Goal: Use online tool/utility: Utilize a website feature to perform a specific function

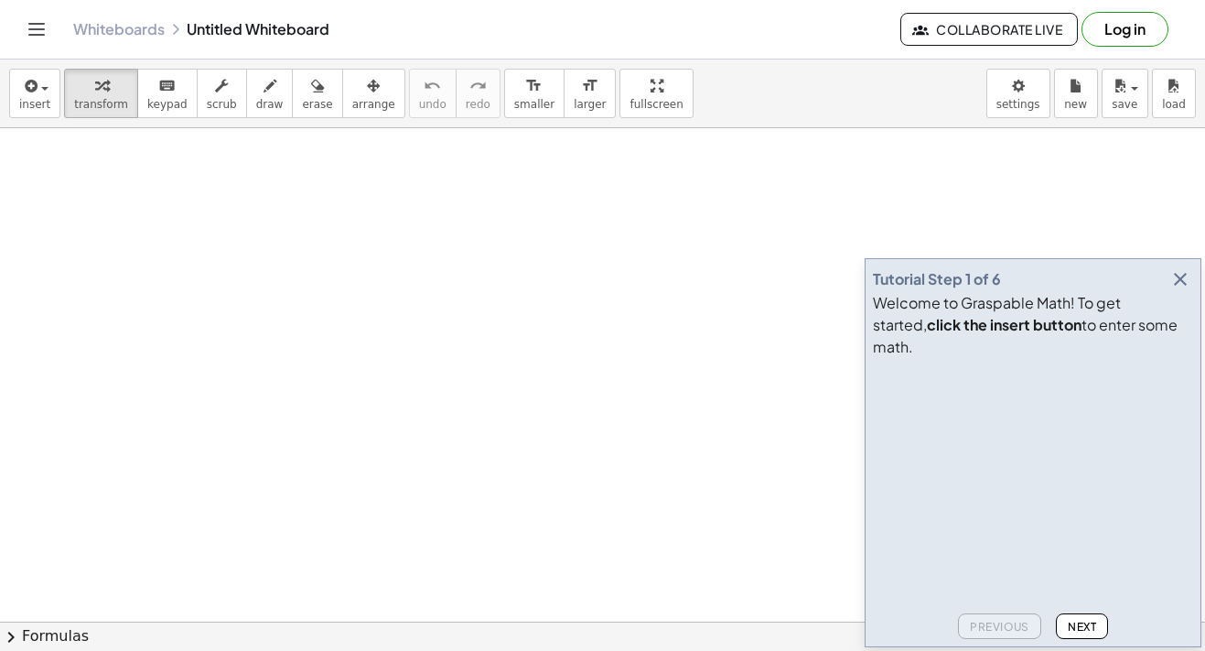
click at [1170, 290] on icon "button" at bounding box center [1180, 279] width 22 height 22
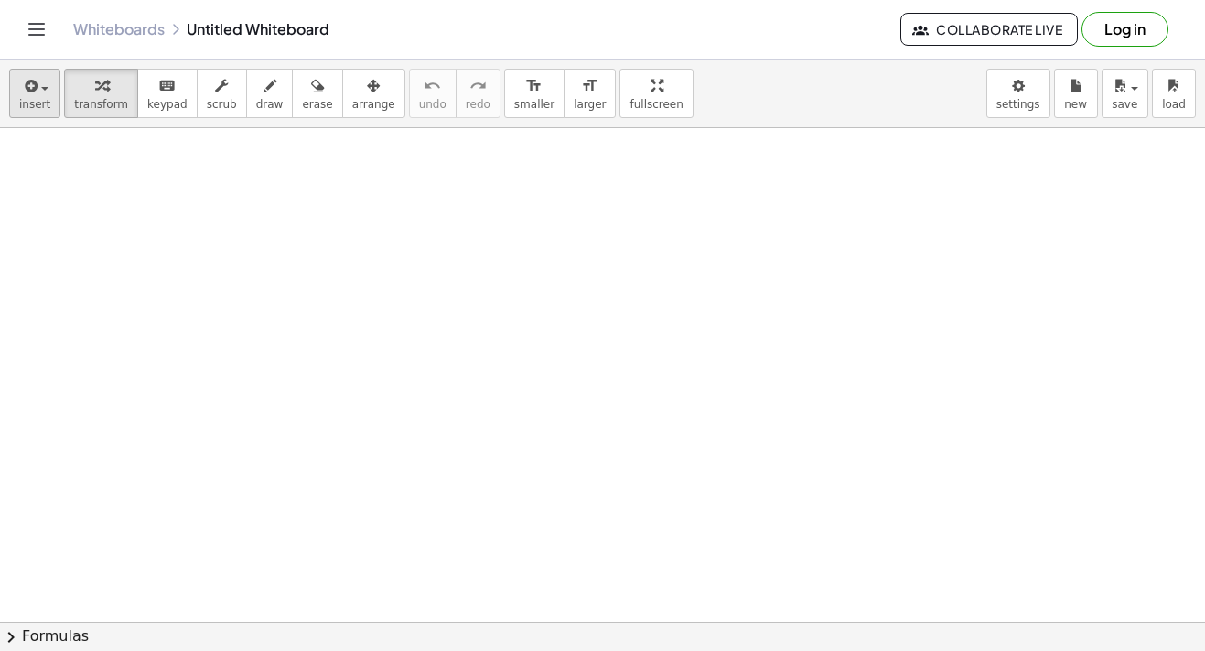
click at [48, 85] on div "button" at bounding box center [34, 85] width 31 height 22
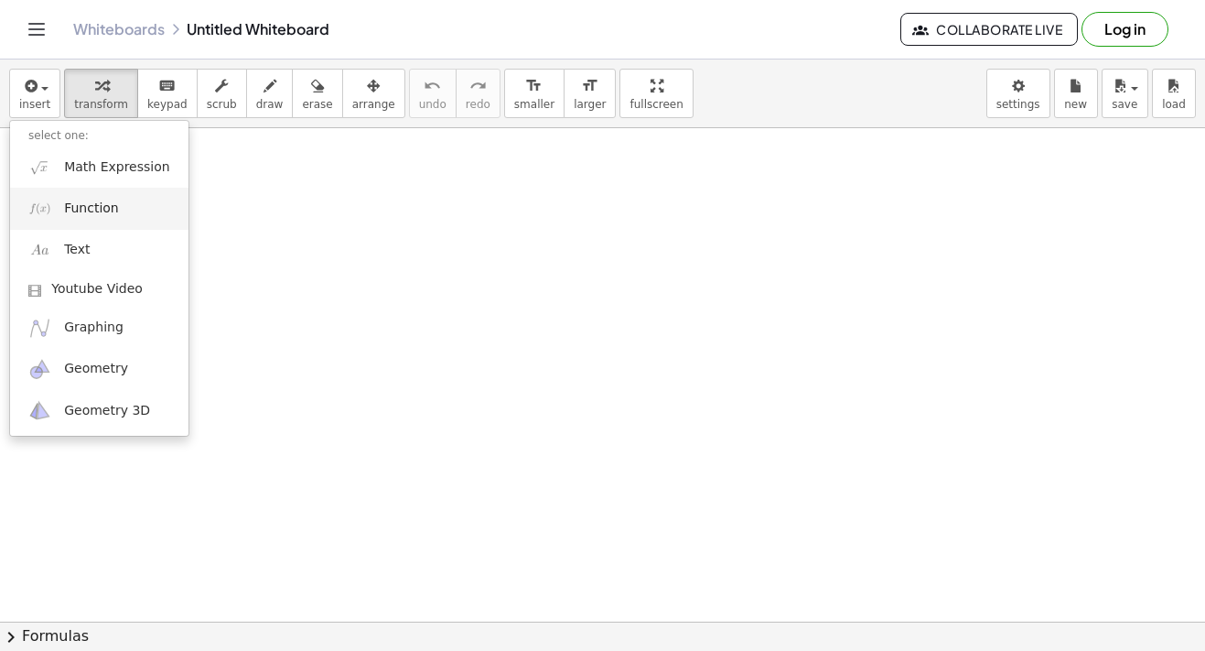
click at [79, 208] on span "Function" at bounding box center [91, 208] width 55 height 18
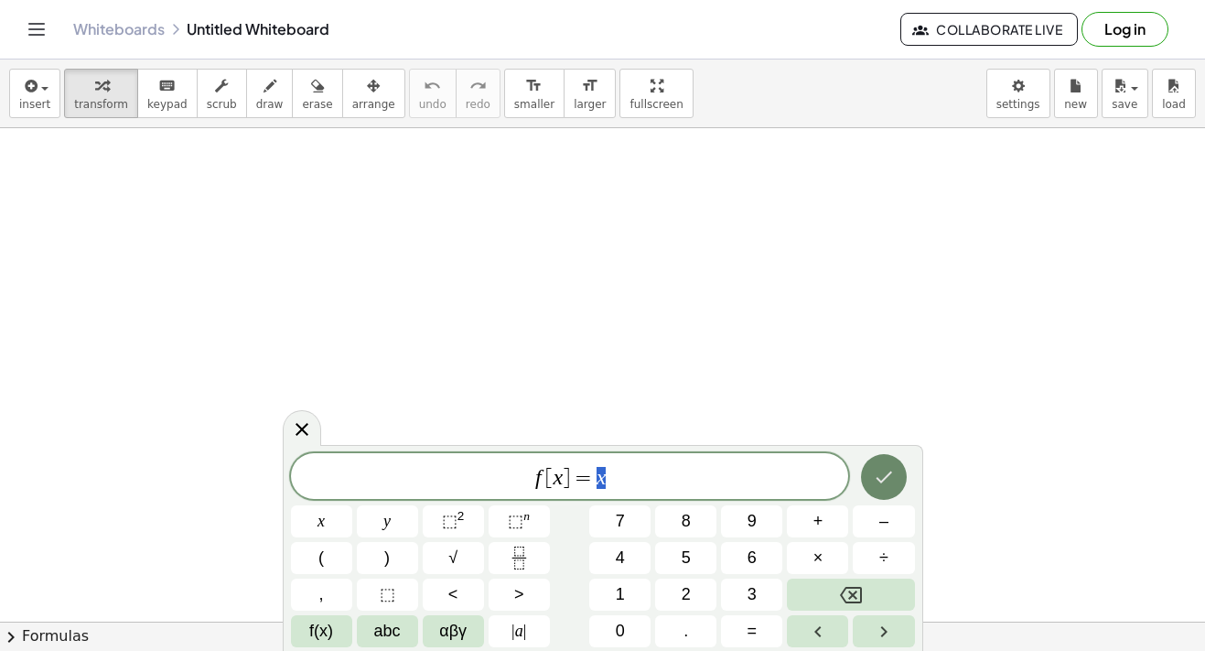
click at [882, 468] on icon "Done" at bounding box center [884, 477] width 22 height 22
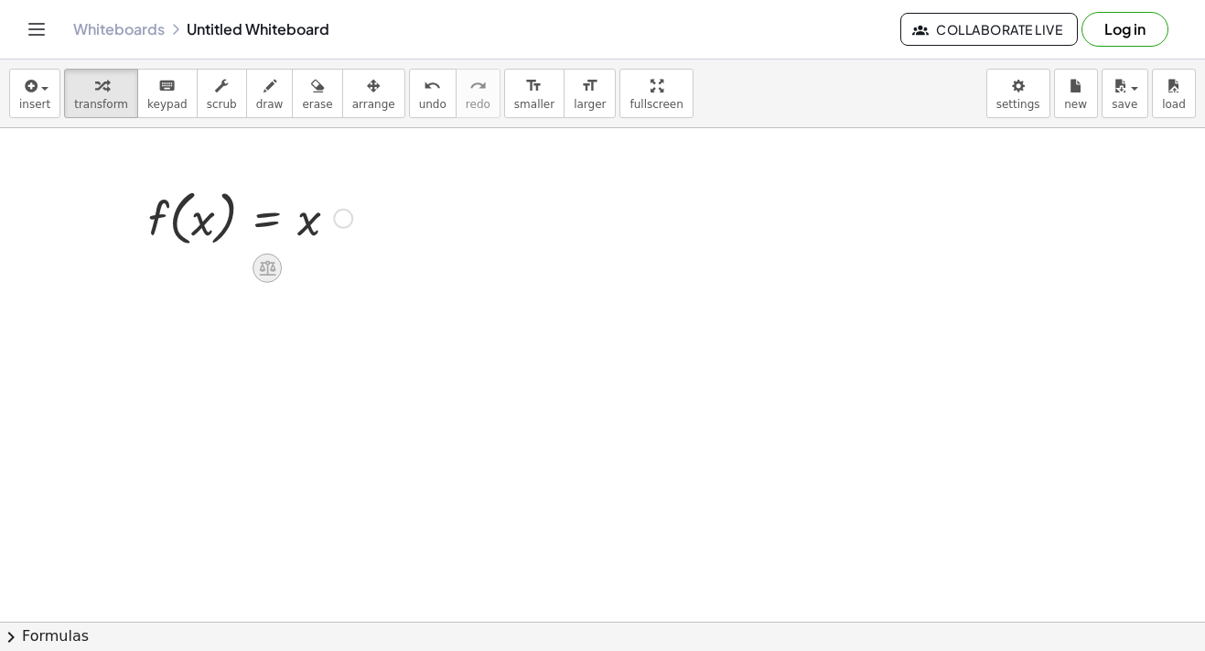
click at [274, 278] on div at bounding box center [267, 267] width 29 height 29
click at [348, 217] on div at bounding box center [343, 219] width 20 height 20
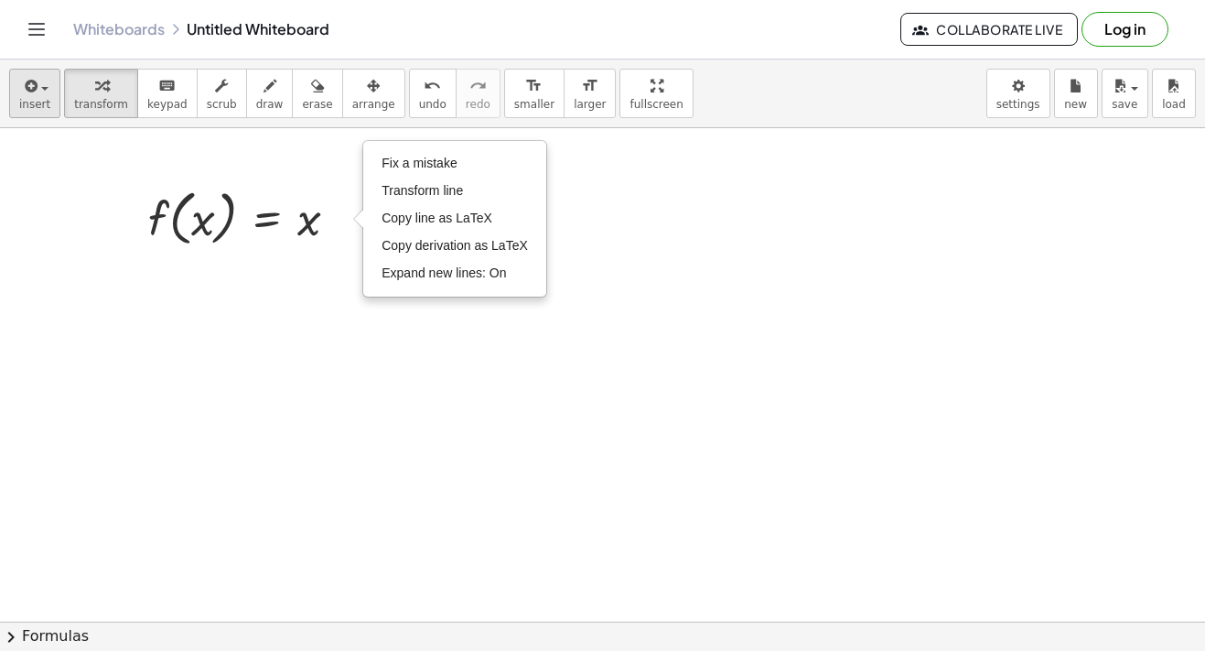
click at [37, 86] on icon "button" at bounding box center [29, 86] width 16 height 22
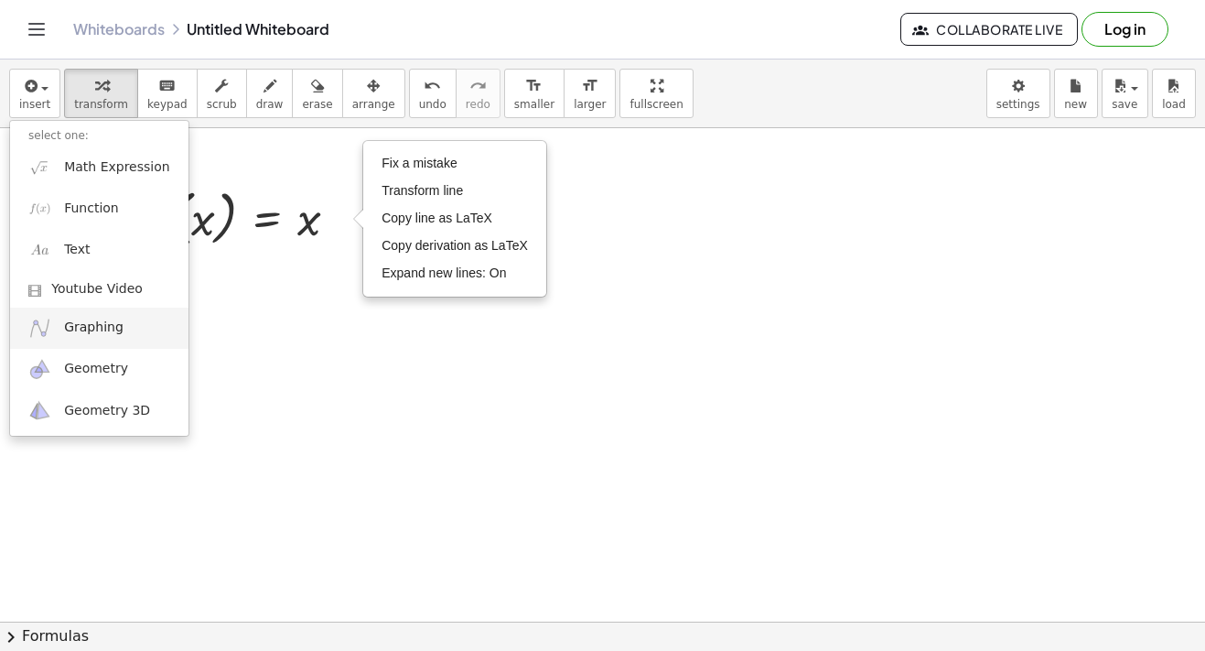
click at [82, 319] on span "Graphing" at bounding box center [93, 327] width 59 height 18
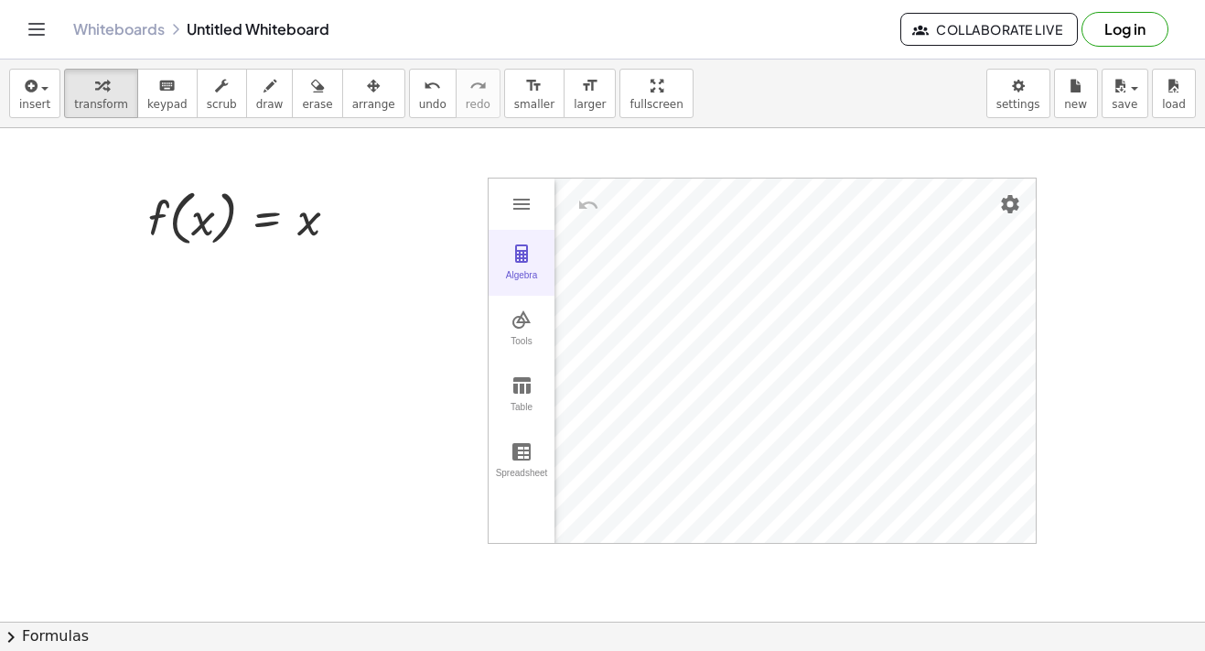
click at [522, 231] on button "Algebra" at bounding box center [522, 263] width 66 height 66
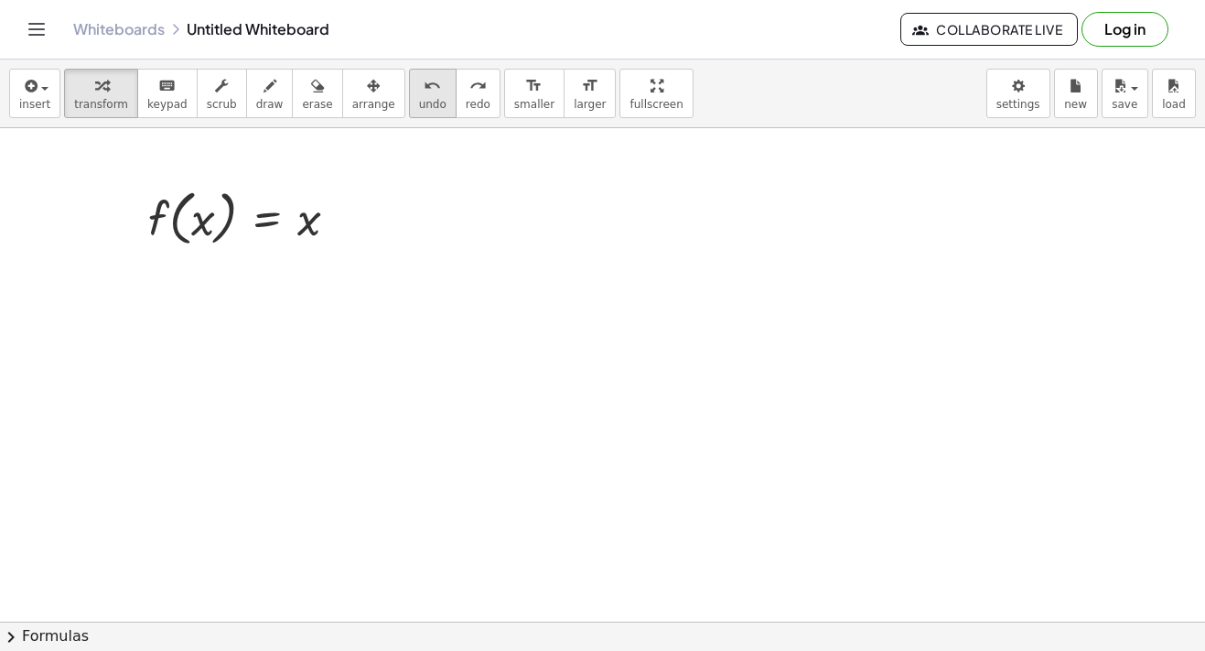
click at [424, 86] on icon "undo" at bounding box center [432, 86] width 17 height 22
click at [223, 201] on div at bounding box center [250, 217] width 222 height 70
click at [307, 221] on div at bounding box center [250, 217] width 222 height 70
click at [311, 91] on icon "button" at bounding box center [317, 86] width 13 height 22
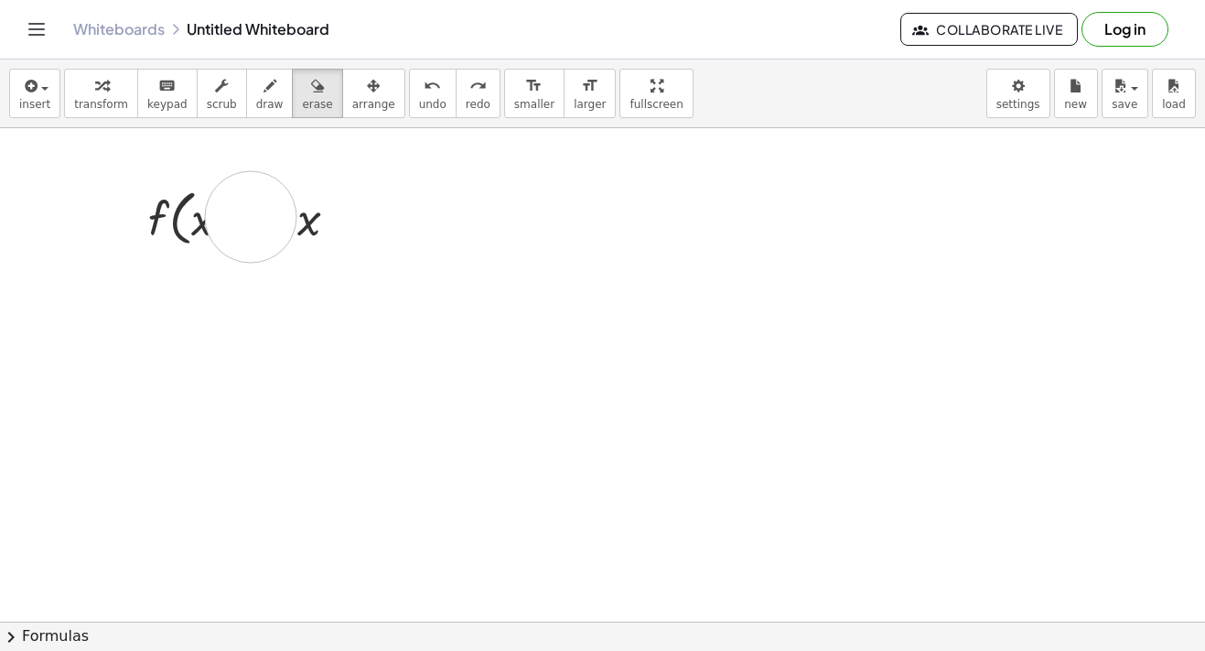
drag, startPoint x: 157, startPoint y: 205, endPoint x: 383, endPoint y: 199, distance: 226.1
drag, startPoint x: 295, startPoint y: 215, endPoint x: 177, endPoint y: 225, distance: 118.5
